Goal: Task Accomplishment & Management: Manage account settings

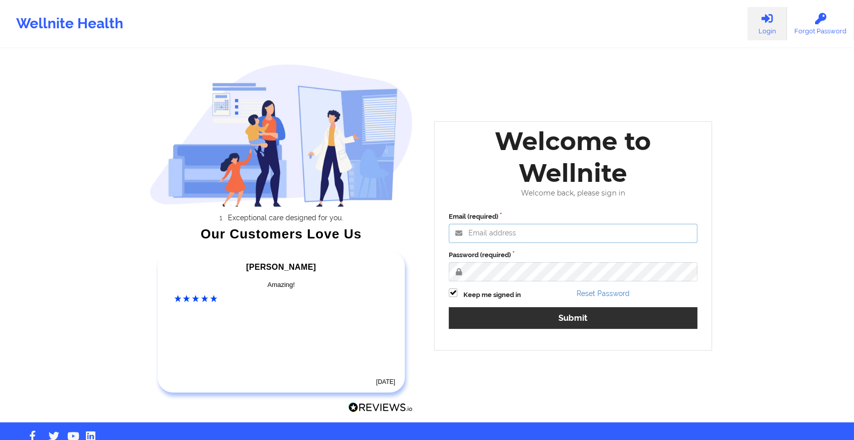
type input "[EMAIL_ADDRESS][DOMAIN_NAME]"
click at [549, 306] on div "Email (required) [EMAIL_ADDRESS][DOMAIN_NAME] Password (required) Keep me signe…" at bounding box center [573, 274] width 263 height 139
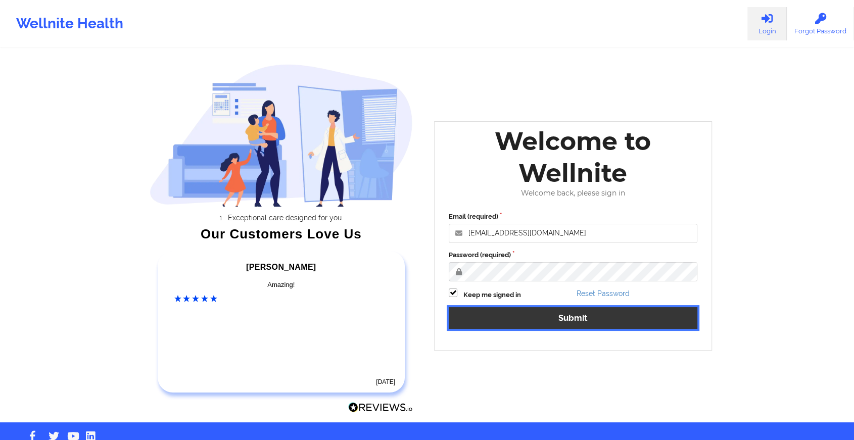
click at [543, 315] on button "Submit" at bounding box center [573, 318] width 249 height 22
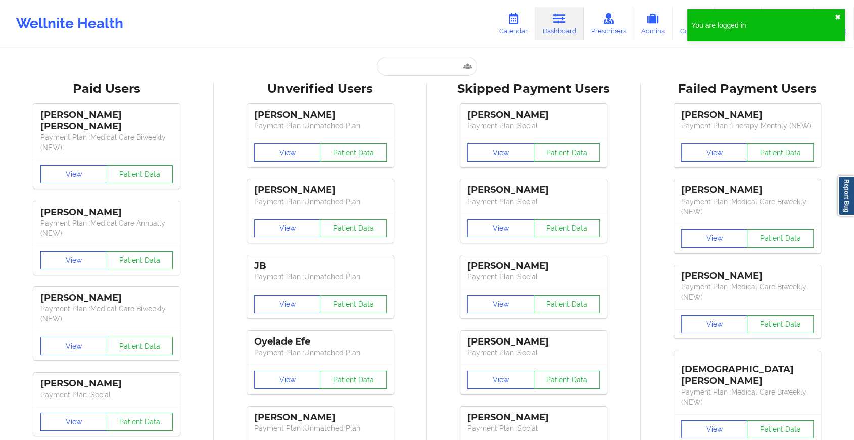
click at [836, 13] on button "✖︎" at bounding box center [838, 17] width 6 height 8
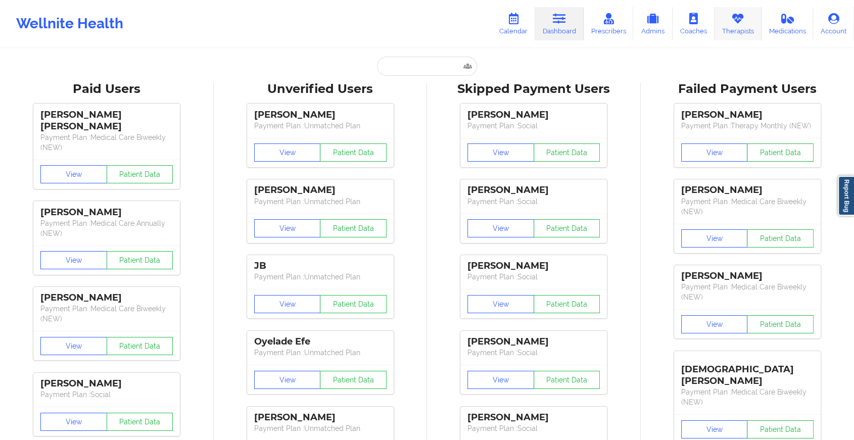
click at [729, 20] on link "Therapists" at bounding box center [738, 23] width 47 height 33
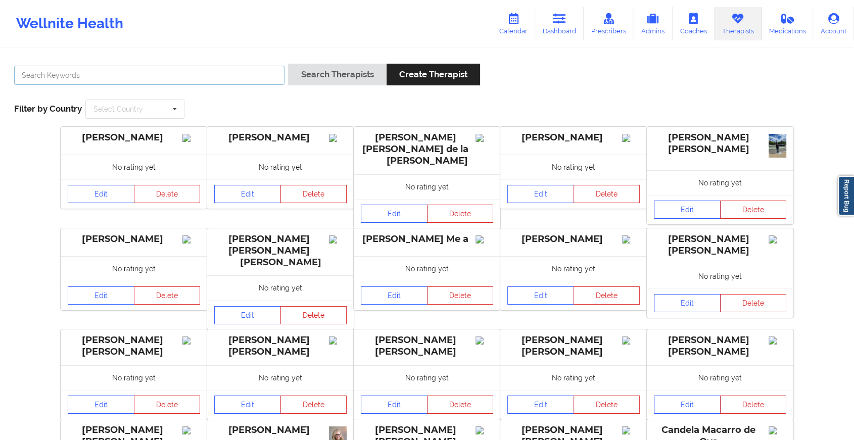
click at [114, 75] on input "text" at bounding box center [149, 75] width 270 height 19
type input "[PERSON_NAME]"
click at [288, 64] on button "Search Therapists" at bounding box center [337, 75] width 98 height 22
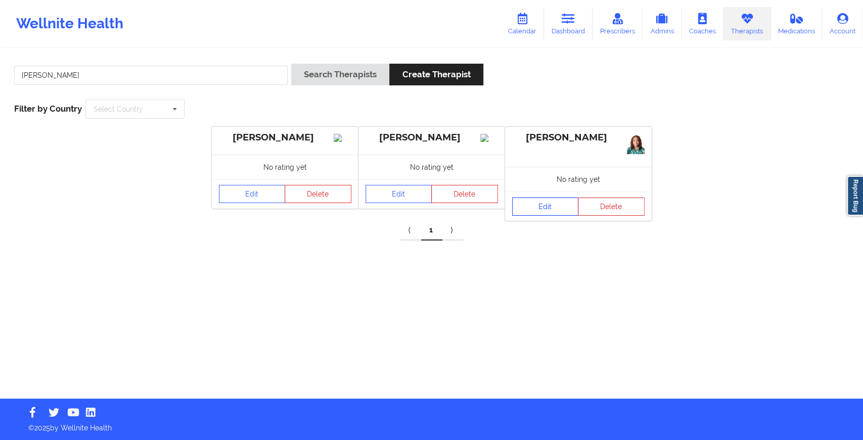
click at [566, 205] on link "Edit" at bounding box center [545, 207] width 67 height 18
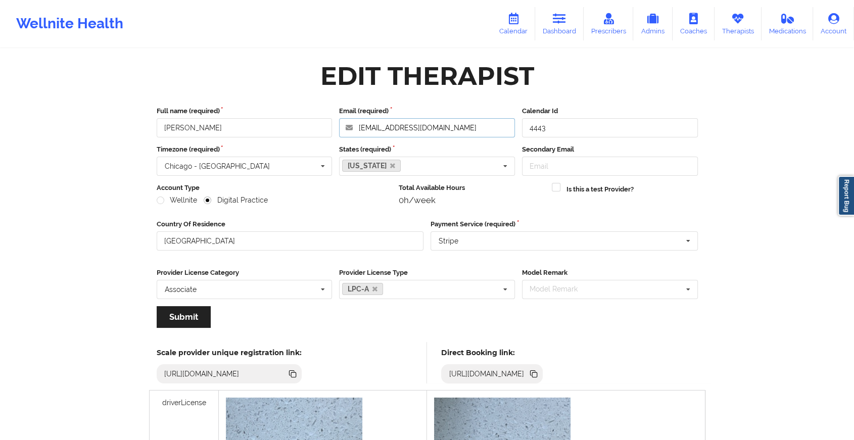
drag, startPoint x: 360, startPoint y: 128, endPoint x: 453, endPoint y: 135, distance: 92.8
click at [453, 135] on input "[EMAIL_ADDRESS][DOMAIN_NAME]" at bounding box center [427, 127] width 176 height 19
drag, startPoint x: 457, startPoint y: 130, endPoint x: 296, endPoint y: 115, distance: 161.5
click at [296, 115] on div "Full name (required) [PERSON_NAME] Email (required) [EMAIL_ADDRESS][DOMAIN_NAME…" at bounding box center [427, 121] width 549 height 31
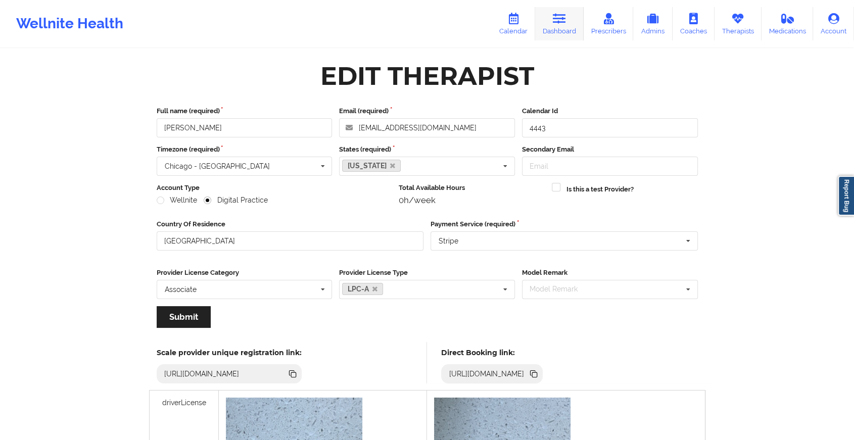
click at [558, 34] on link "Dashboard" at bounding box center [559, 23] width 49 height 33
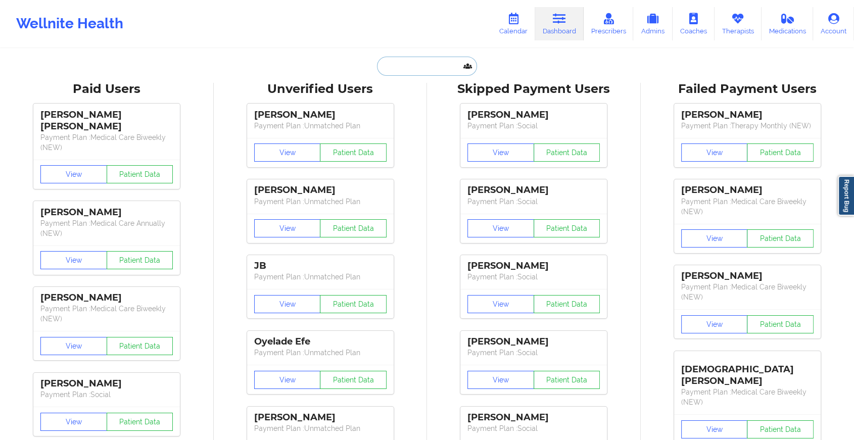
click at [425, 62] on input "text" at bounding box center [427, 66] width 100 height 19
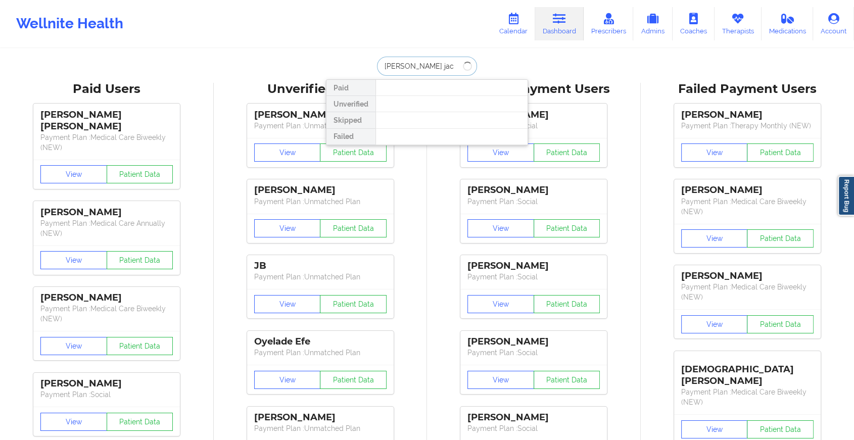
type input "[PERSON_NAME]"
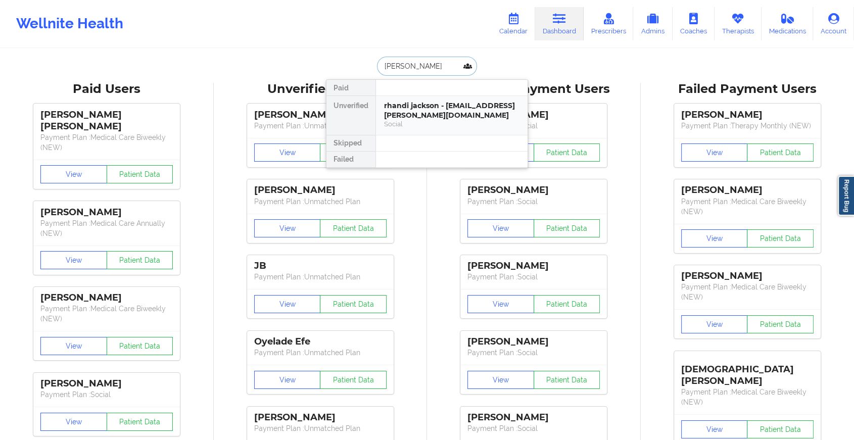
click at [419, 103] on div "rhandi jackson - [EMAIL_ADDRESS][PERSON_NAME][DOMAIN_NAME]" at bounding box center [451, 110] width 135 height 19
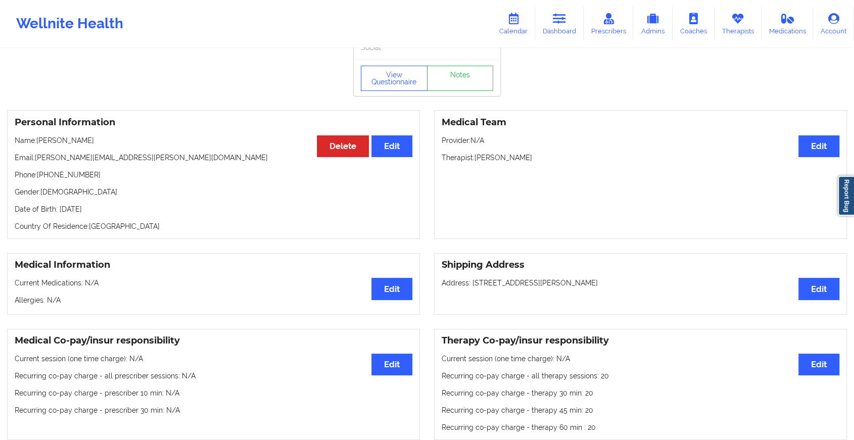
scroll to position [26, 0]
